Goal: Task Accomplishment & Management: Use online tool/utility

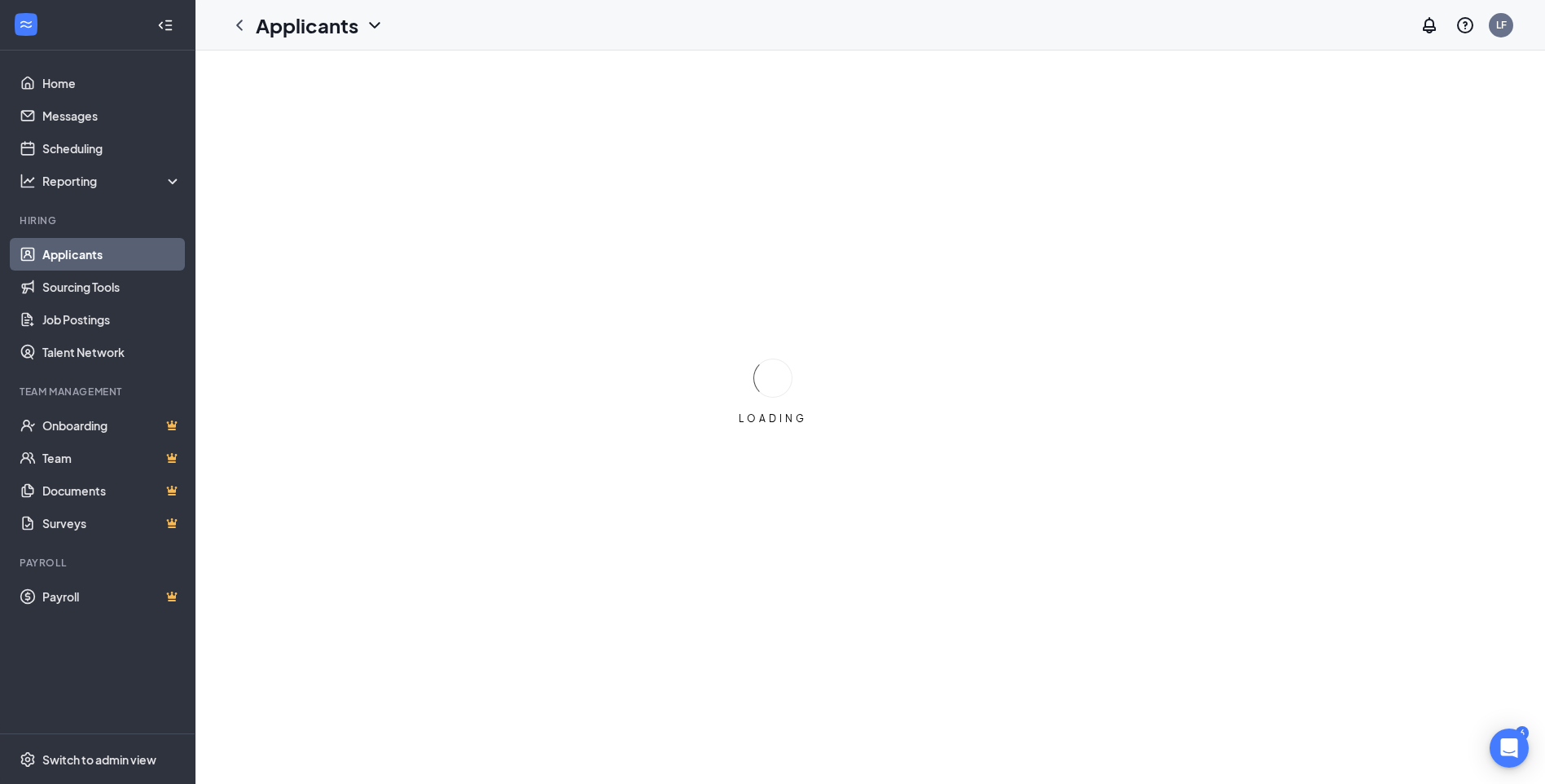
click at [70, 252] on link "Applicants" at bounding box center [112, 254] width 139 height 33
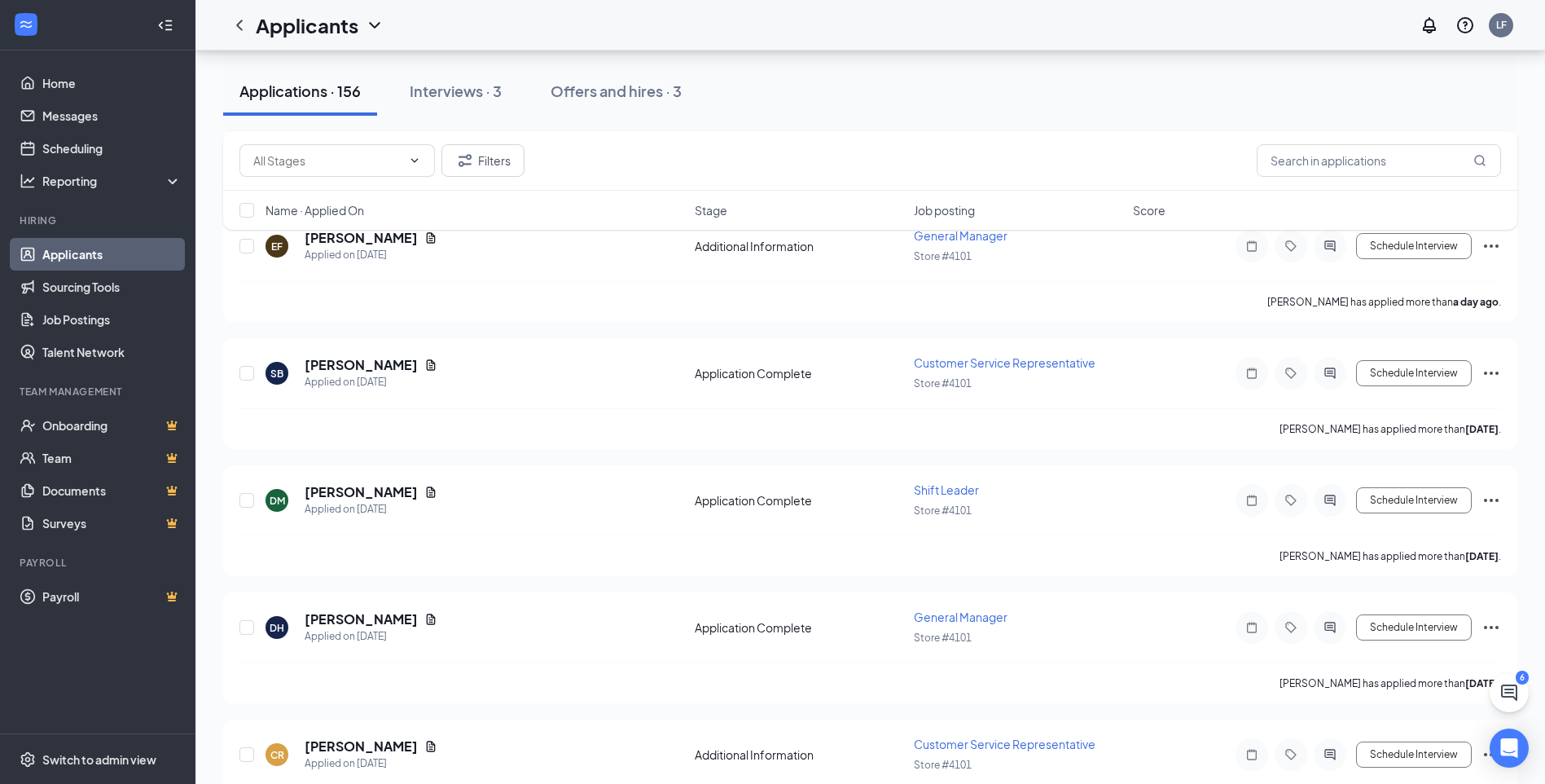
scroll to position [245, 0]
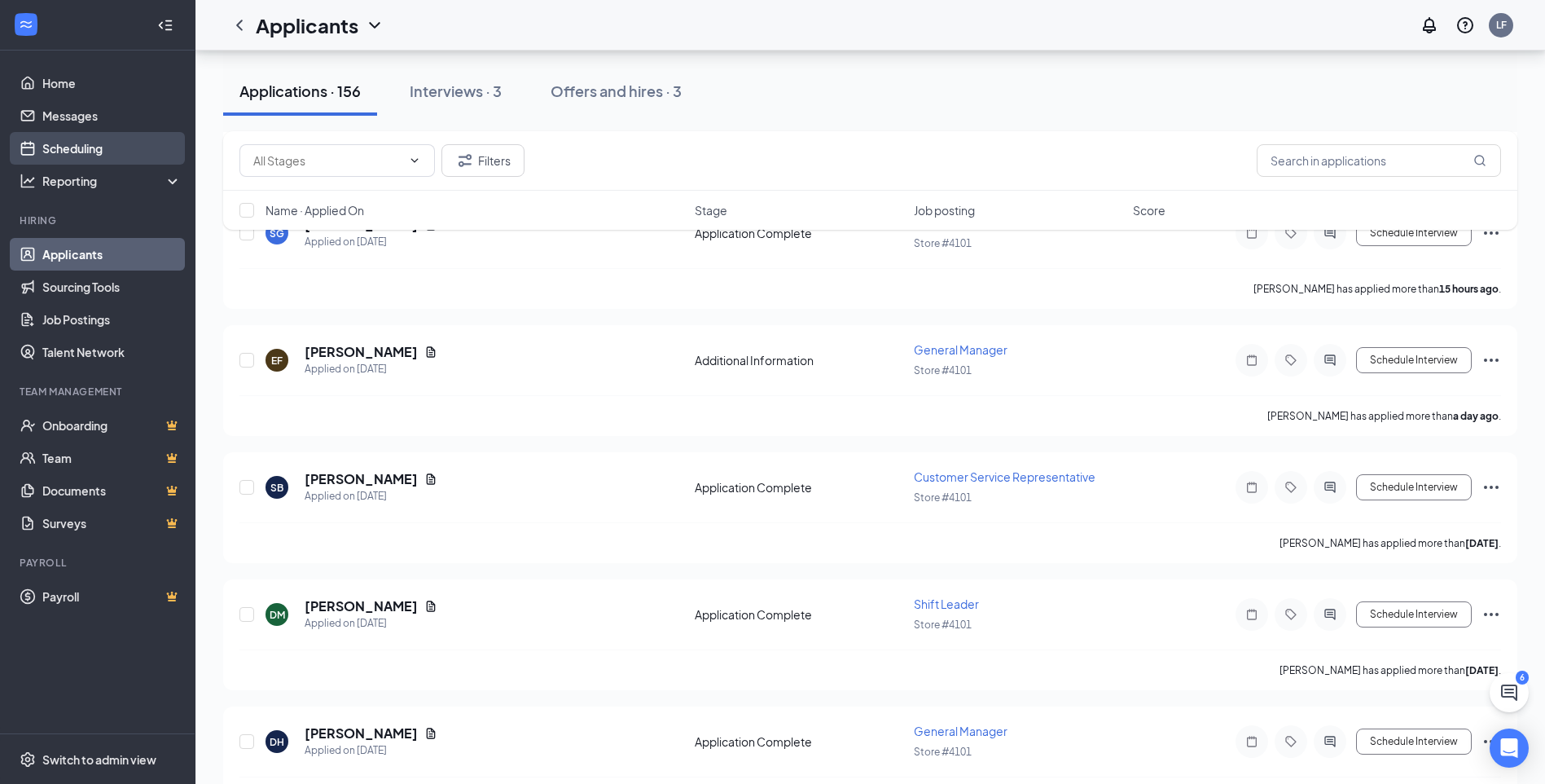
click at [78, 148] on link "Scheduling" at bounding box center [112, 148] width 139 height 33
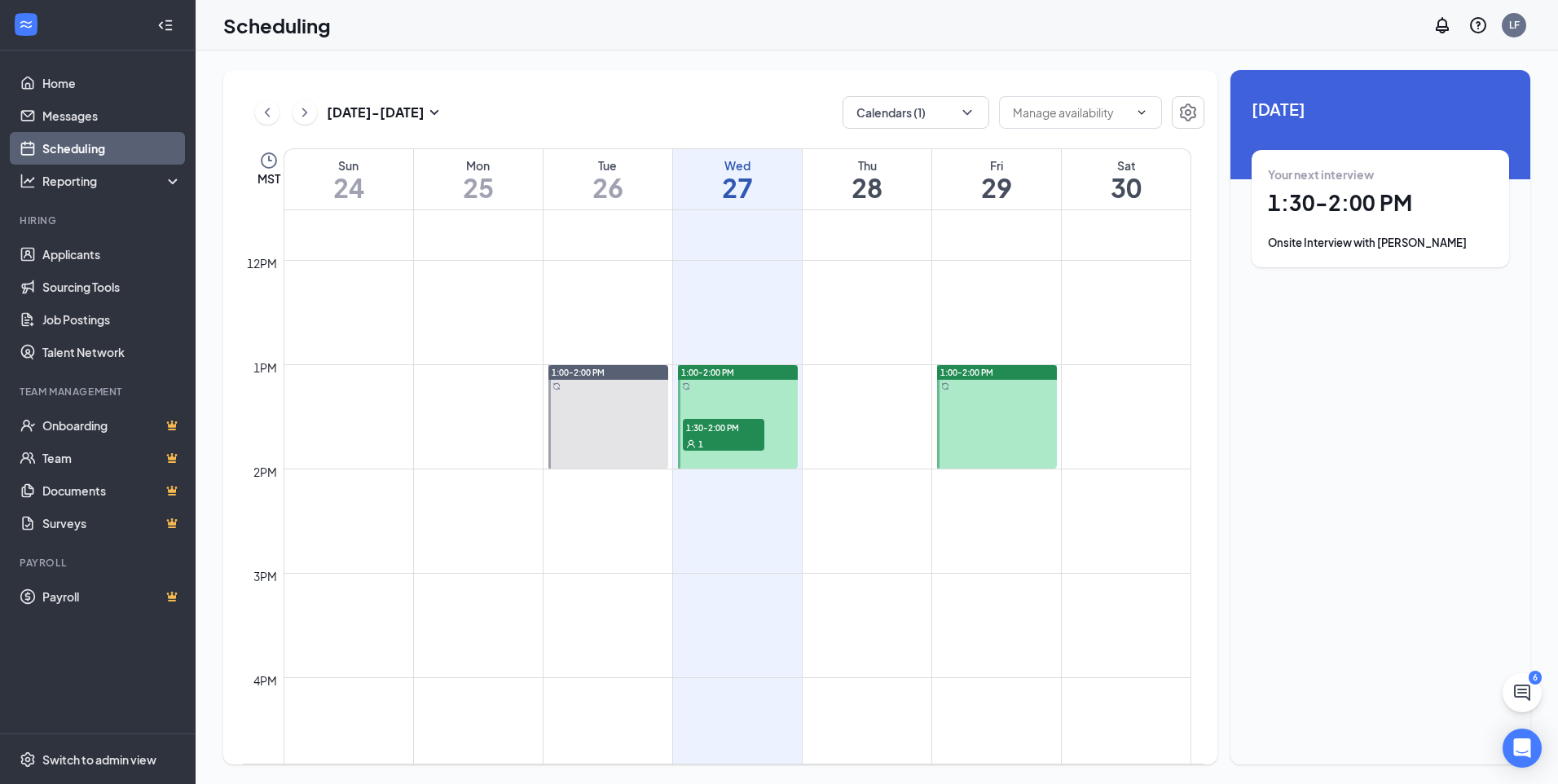
scroll to position [1208, 0]
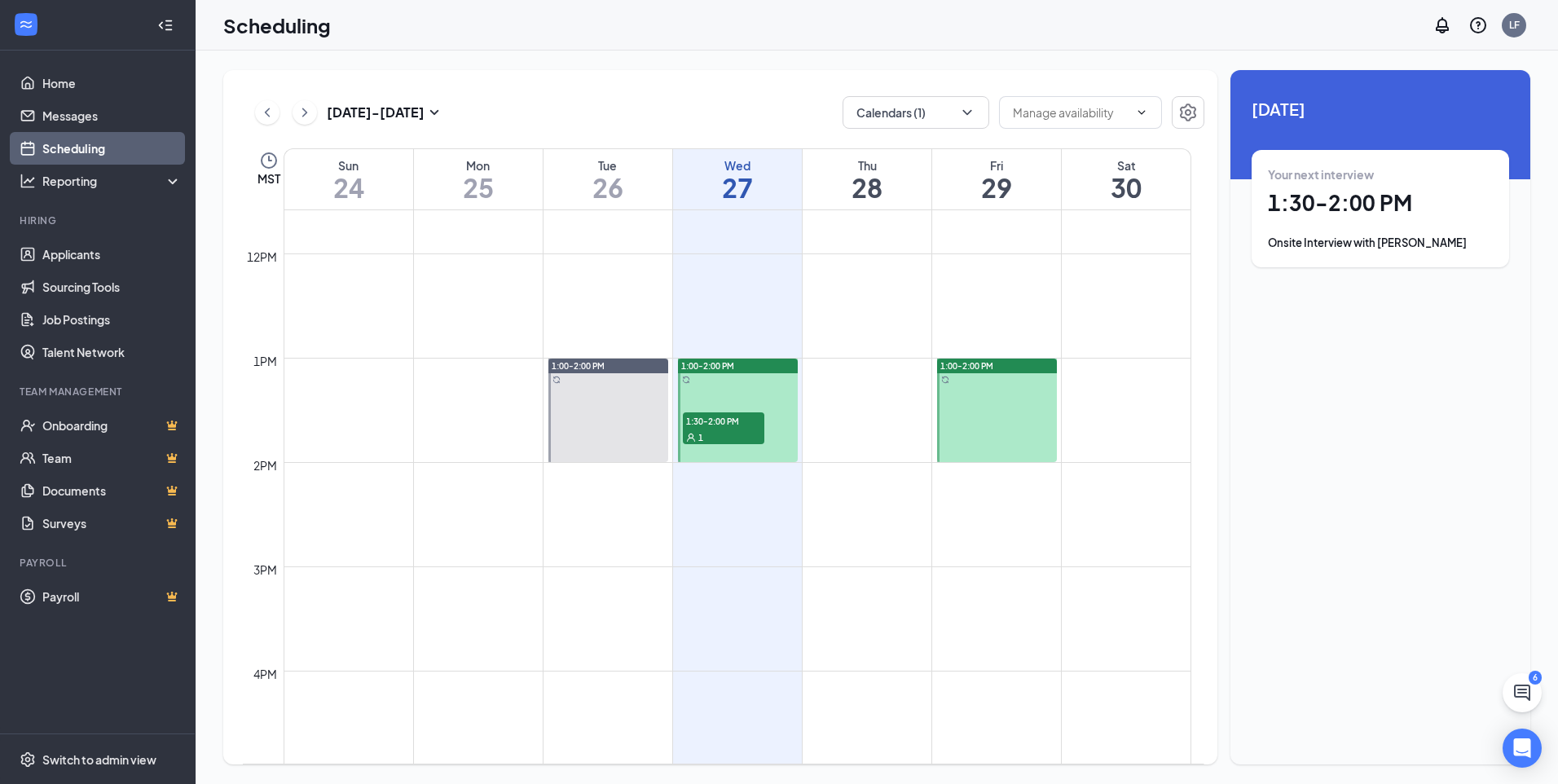
click at [708, 423] on span "1:30-2:00 PM" at bounding box center [723, 420] width 81 height 16
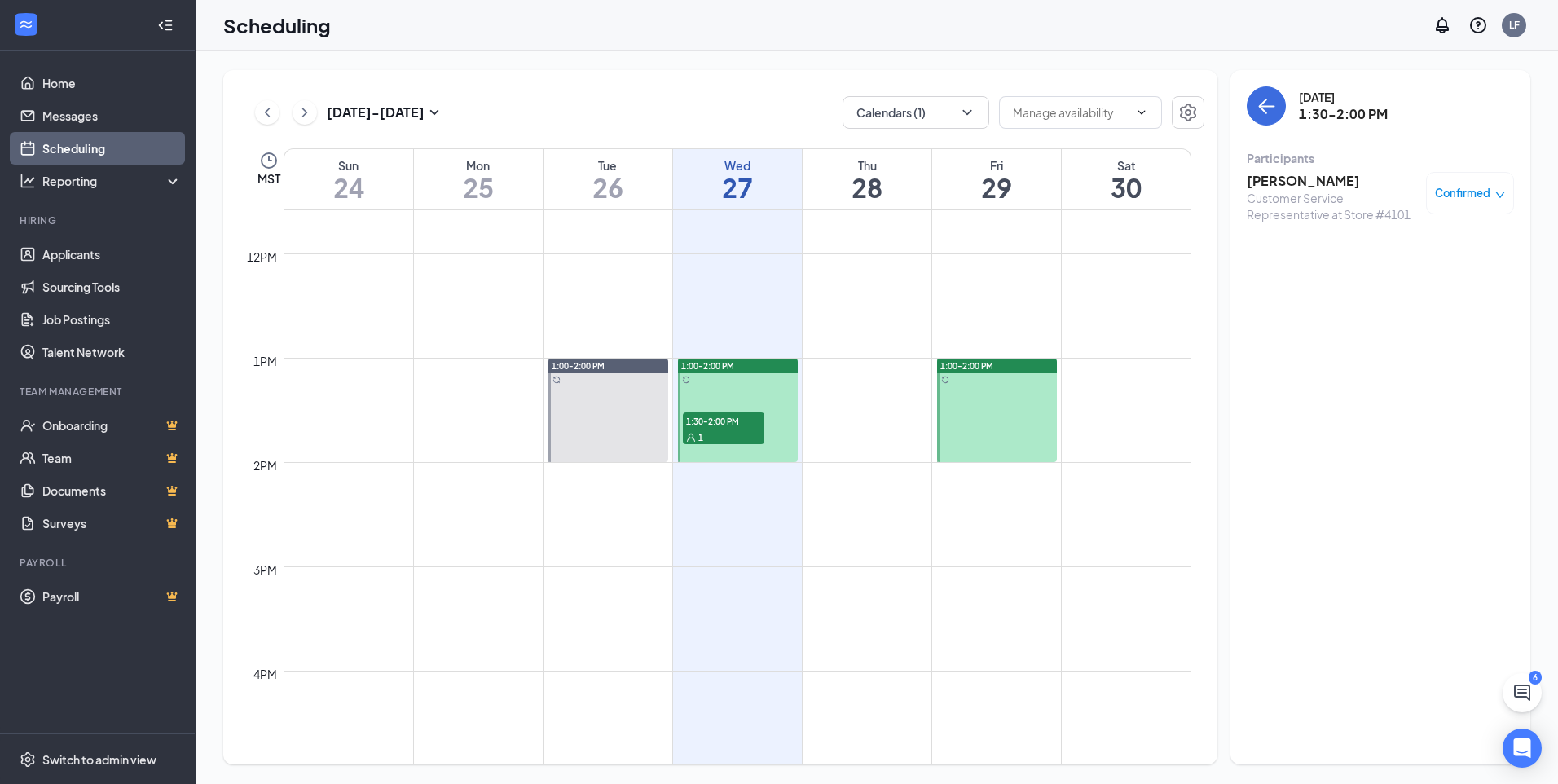
click at [1326, 184] on h3 "[PERSON_NAME]" at bounding box center [1332, 181] width 171 height 18
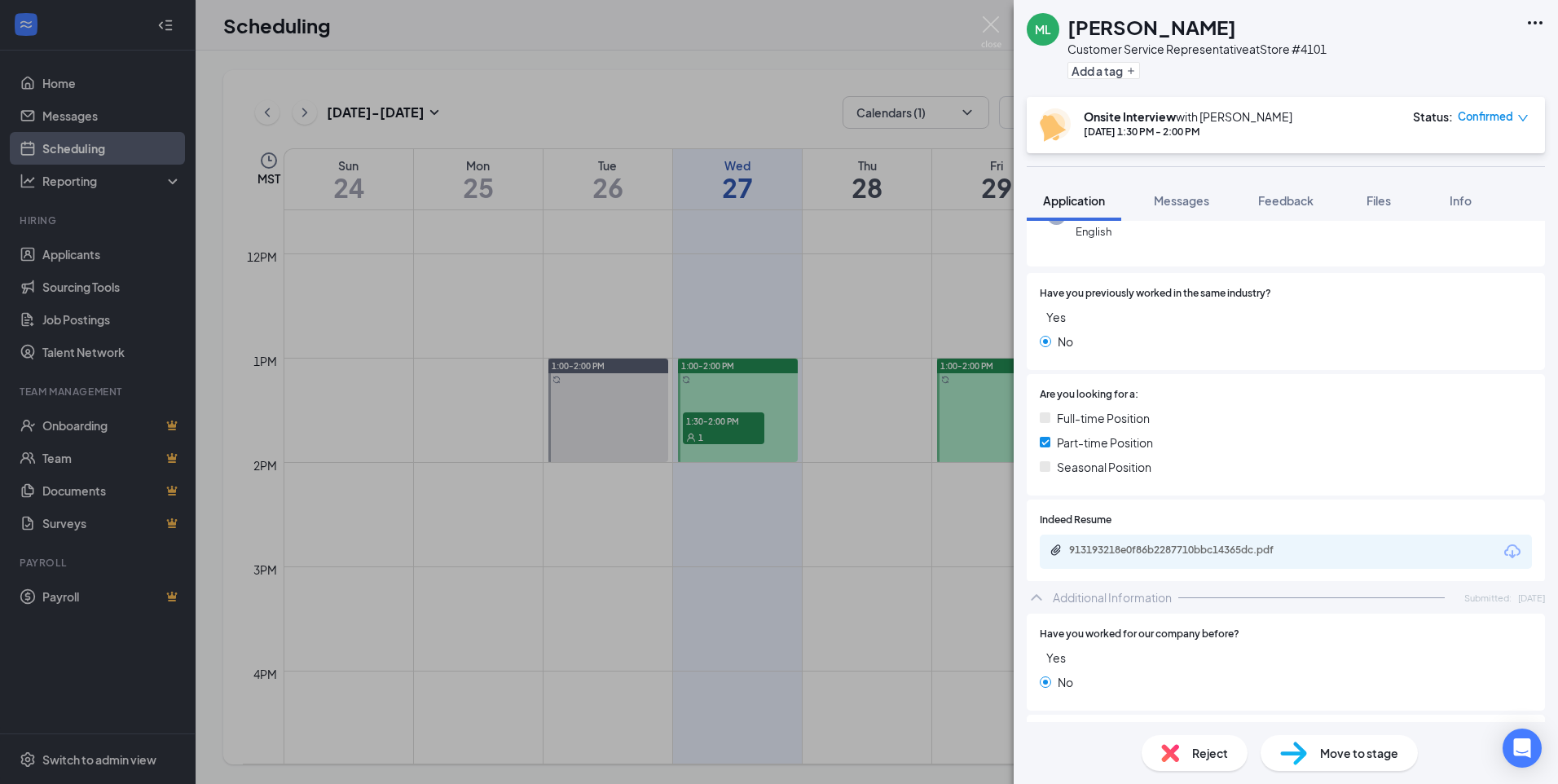
scroll to position [245, 0]
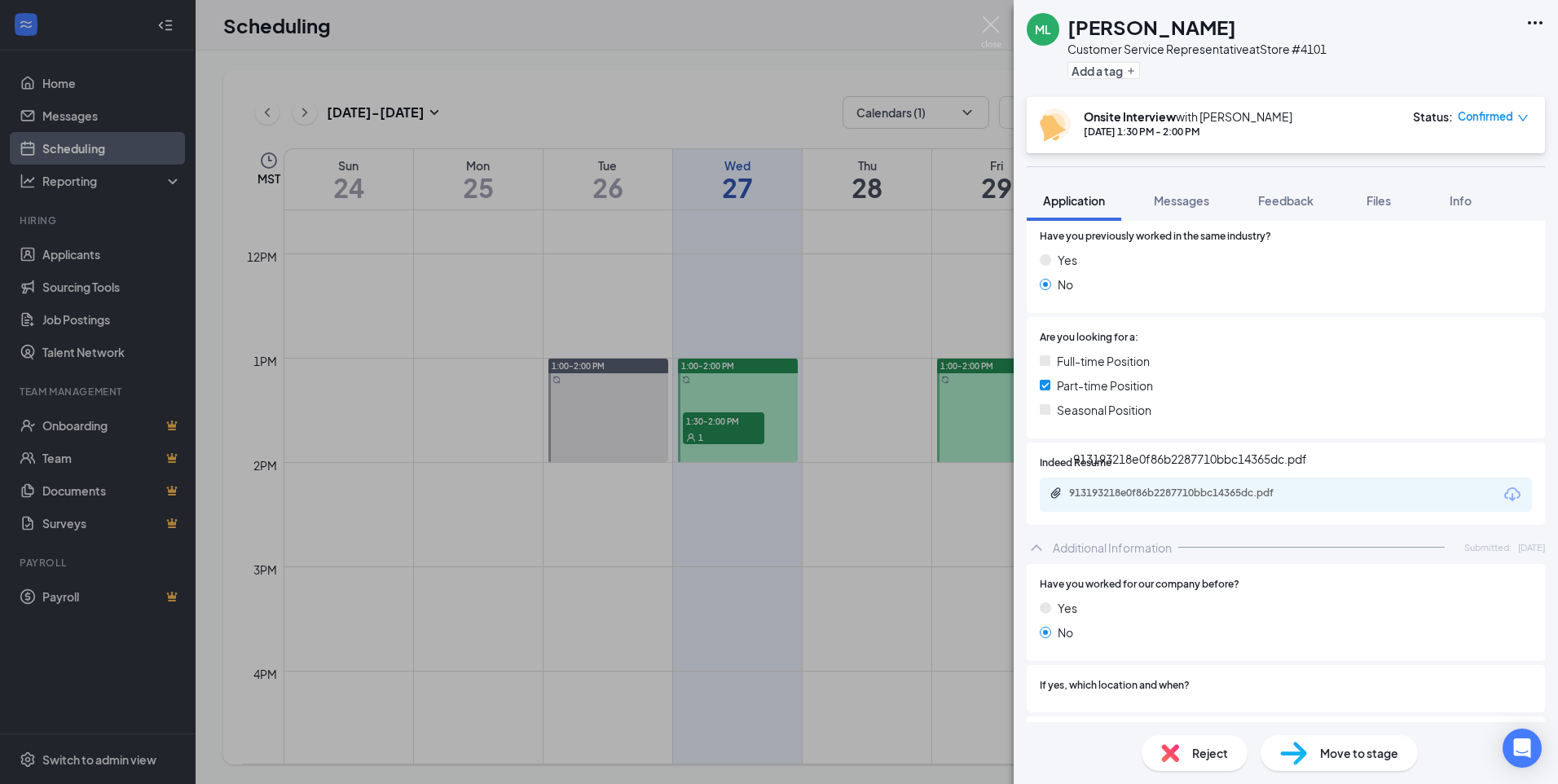
click at [1215, 486] on div "913193218e0f86b2287710bbc14365dc.pdf" at bounding box center [1183, 492] width 228 height 13
click at [467, 36] on div "ML [PERSON_NAME] Customer Service Representative at Store #4101 Add a tag Onsit…" at bounding box center [779, 392] width 1558 height 784
